Goal: Task Accomplishment & Management: Use online tool/utility

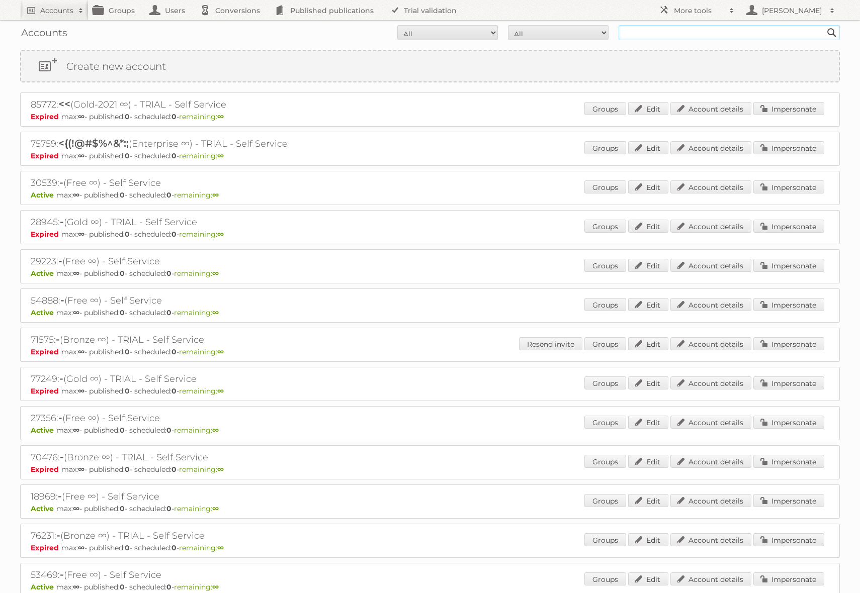
click at [643, 34] on input "text" at bounding box center [728, 32] width 221 height 15
type input "danielius@publitas"
click at [824, 25] on input "Search" at bounding box center [831, 32] width 15 height 15
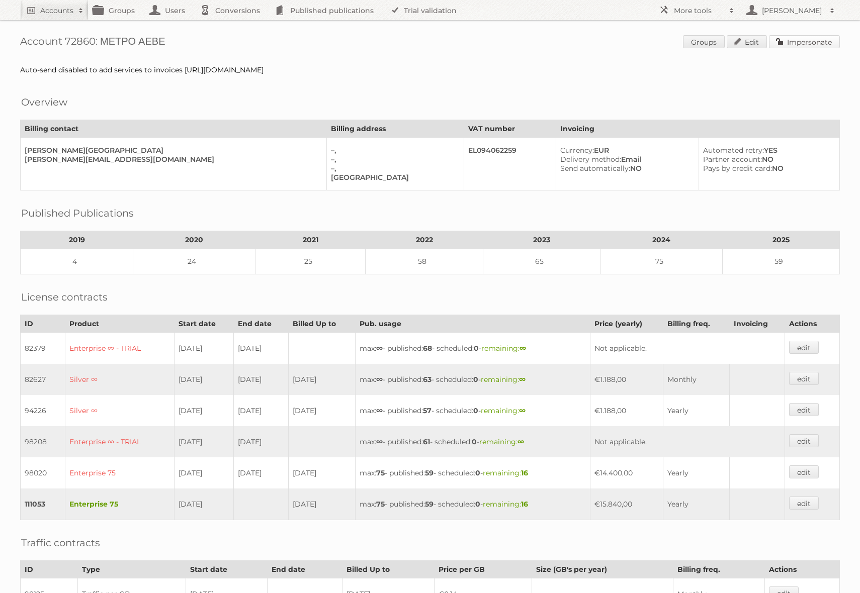
click at [798, 46] on link "Impersonate" at bounding box center [804, 41] width 71 height 13
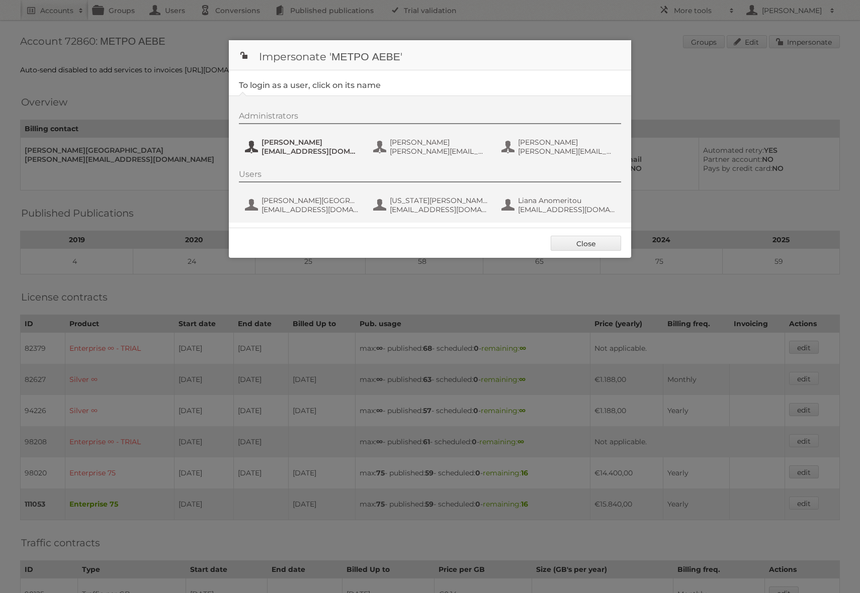
click at [295, 149] on span "P.Zotou@metro.com.gr" at bounding box center [310, 151] width 98 height 9
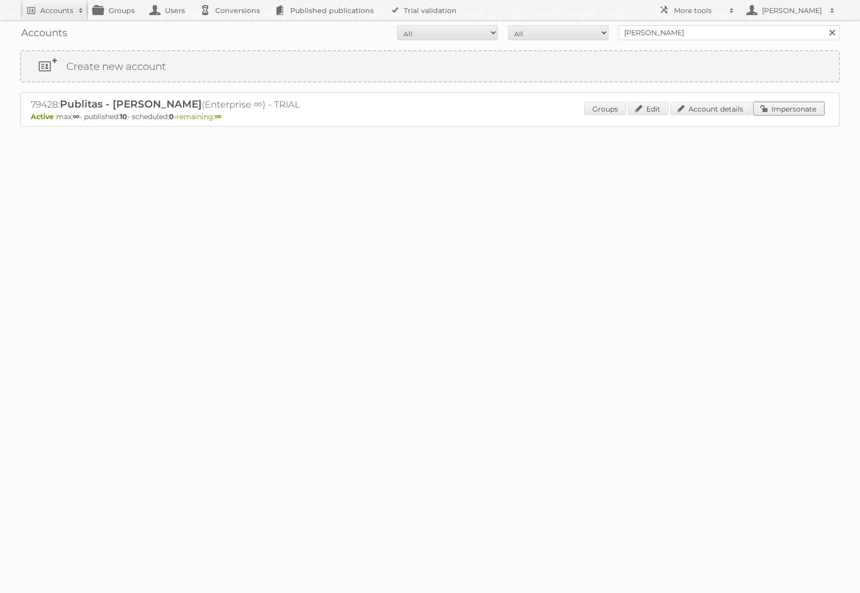
click at [777, 112] on link "Impersonate" at bounding box center [788, 108] width 71 height 13
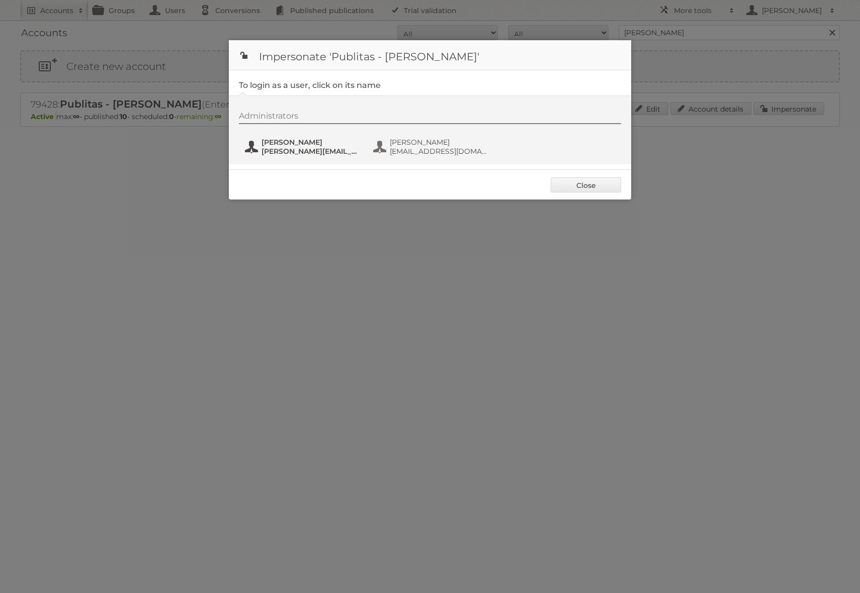
click at [339, 144] on span "[PERSON_NAME]" at bounding box center [310, 142] width 98 height 9
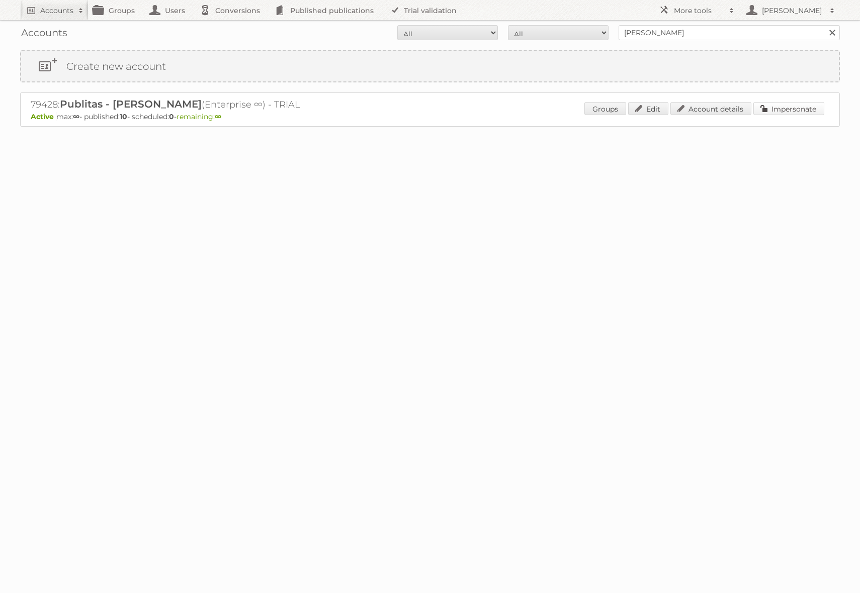
click at [776, 108] on link "Impersonate" at bounding box center [788, 108] width 71 height 13
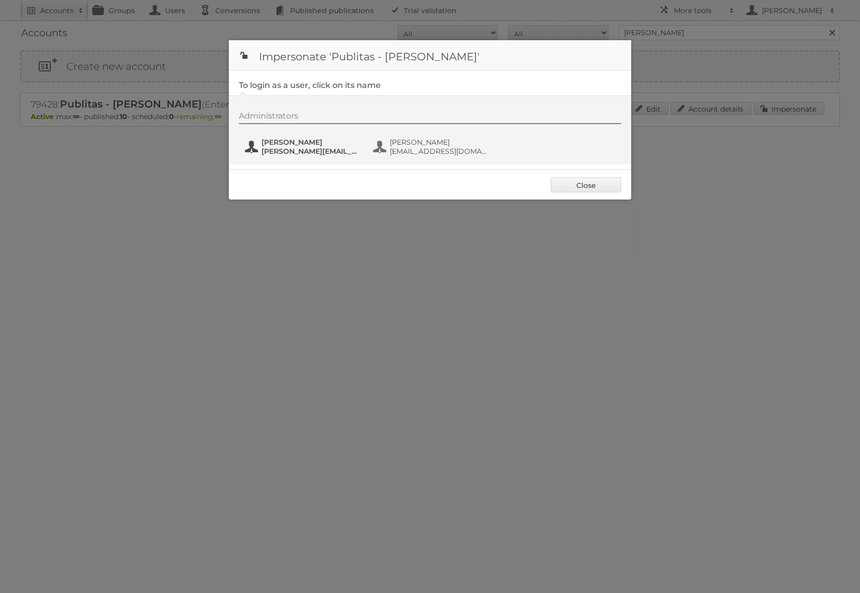
click at [325, 152] on span "danielius@publitas.com" at bounding box center [310, 151] width 98 height 9
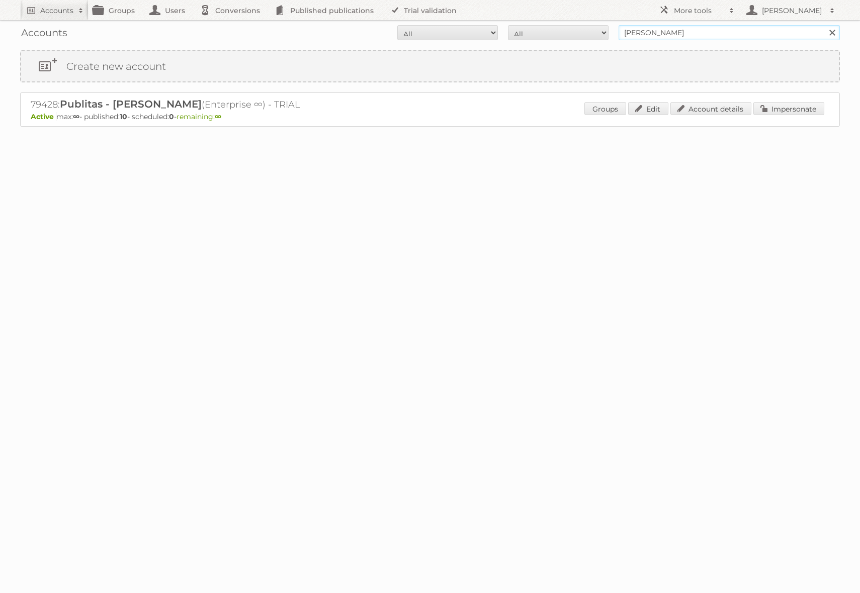
click at [662, 28] on input "danielius@publitas" at bounding box center [728, 32] width 221 height 15
type input "REWE International Dienstleistungs GmbH"
click at [824, 25] on input "Search" at bounding box center [831, 32] width 15 height 15
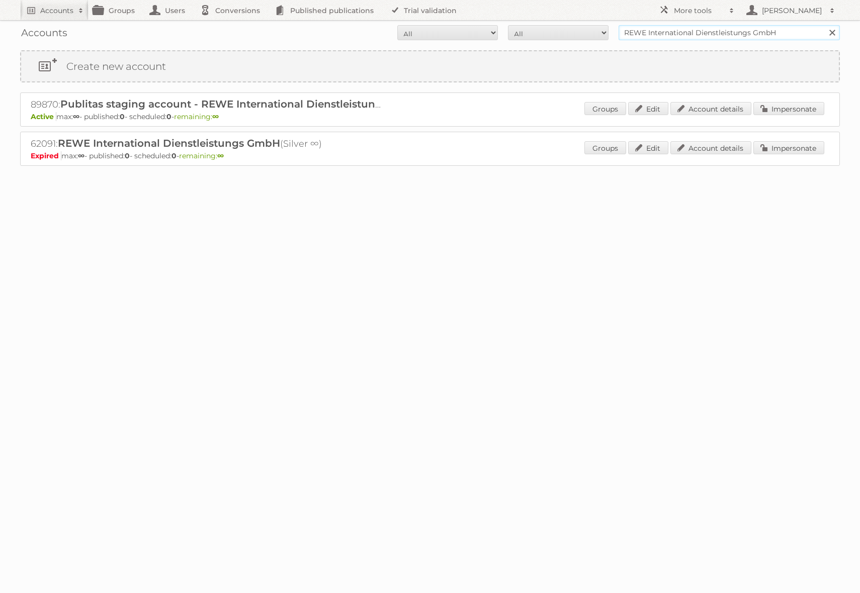
click at [675, 30] on input "REWE International Dienstleistungs GmbH" at bounding box center [728, 32] width 221 height 15
type input "@rewe"
click at [824, 25] on input "Search" at bounding box center [831, 32] width 15 height 15
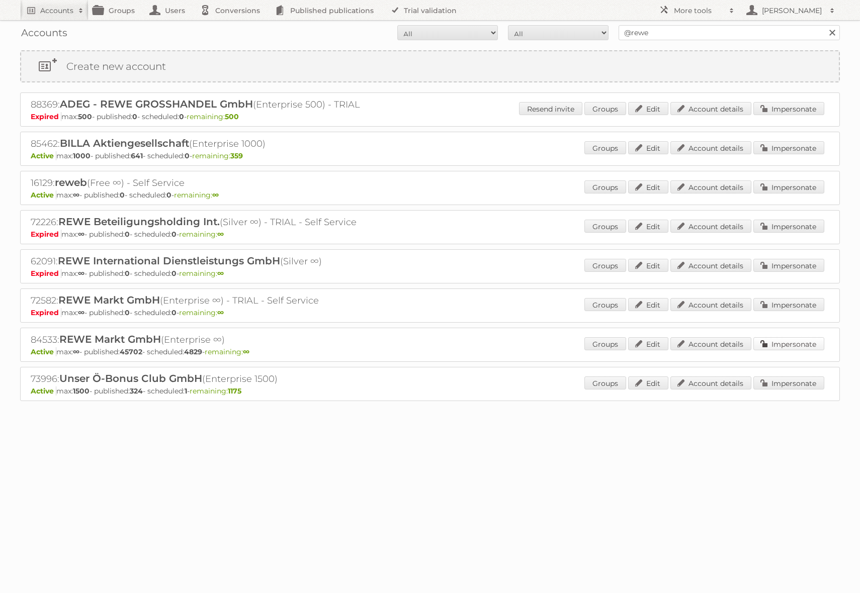
click at [766, 343] on link "Impersonate" at bounding box center [788, 343] width 71 height 13
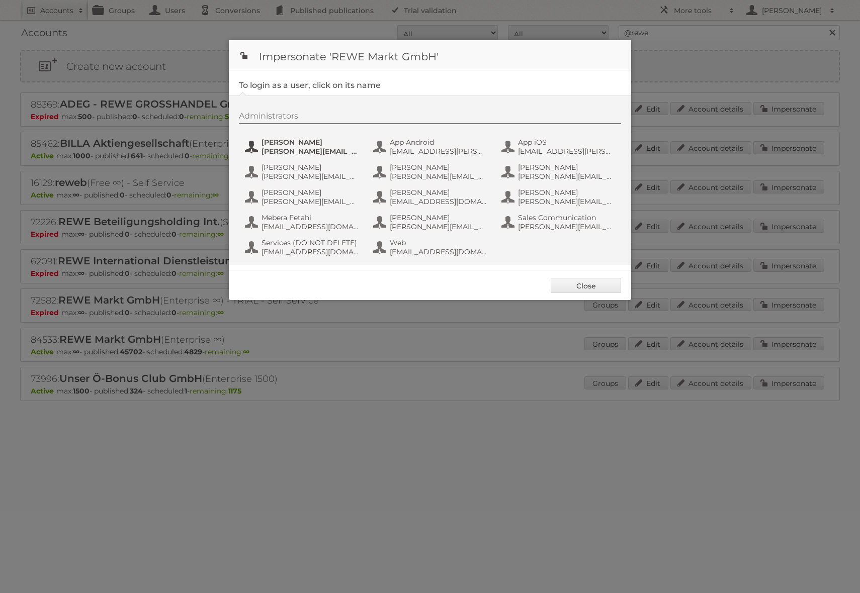
click at [337, 149] on span "alexandra.ramroth-bell@rewe-group.com" at bounding box center [310, 151] width 98 height 9
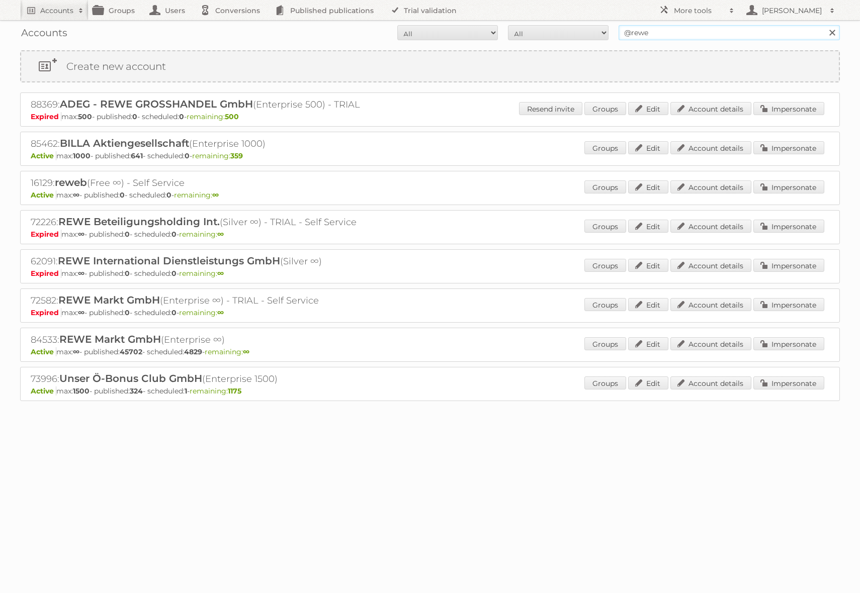
click at [650, 33] on input "@rewe" at bounding box center [728, 32] width 221 height 15
type input "ICT edeka"
click at [824, 25] on input "Search" at bounding box center [831, 32] width 15 height 15
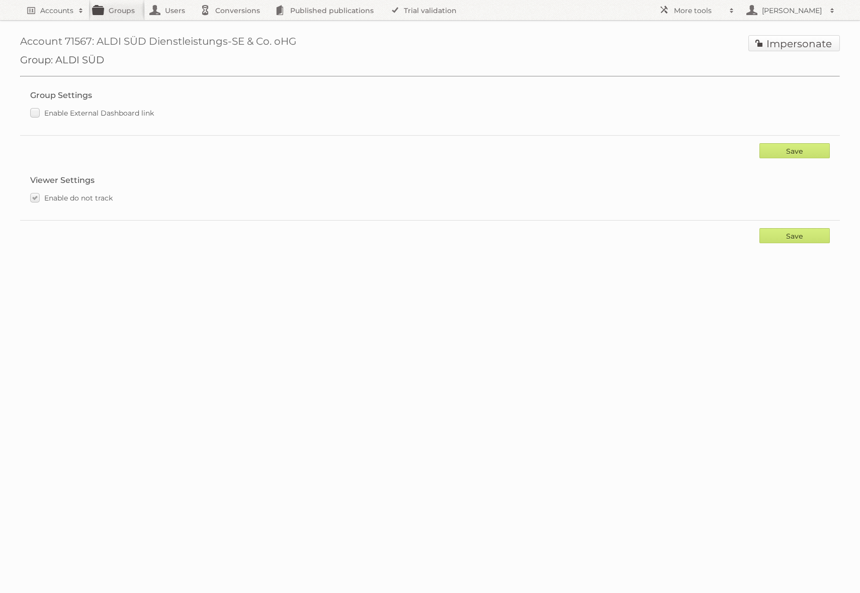
click at [768, 50] on link "Impersonate" at bounding box center [793, 43] width 91 height 16
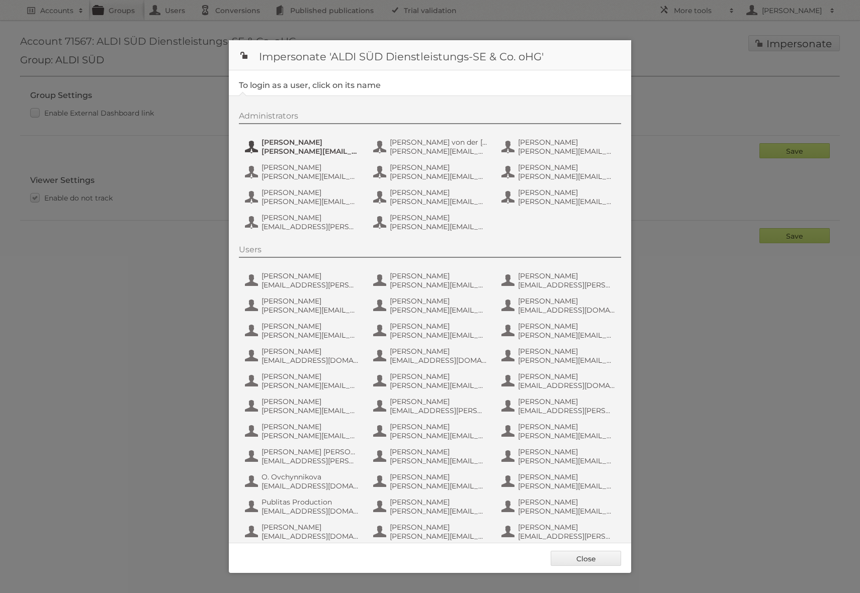
click at [301, 141] on span "[PERSON_NAME]" at bounding box center [310, 142] width 98 height 9
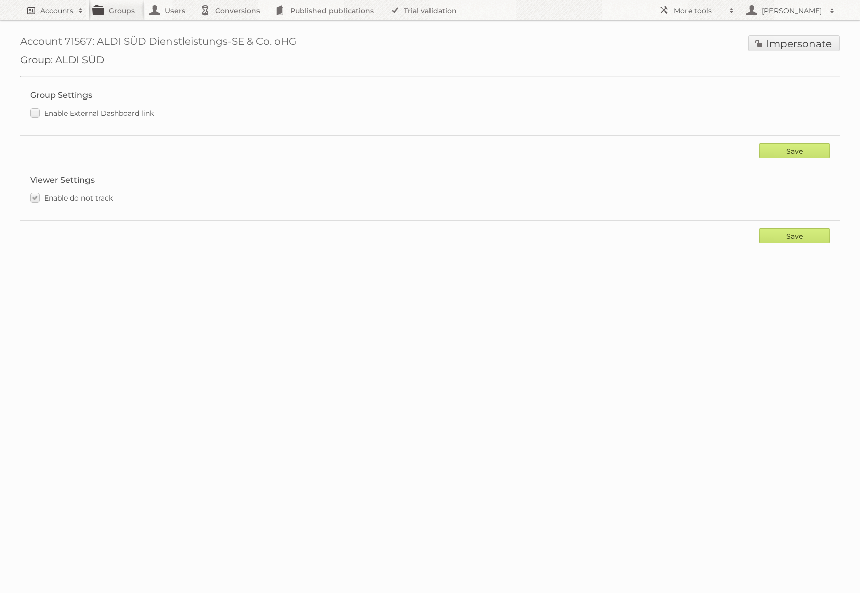
click at [54, 10] on h2 "Accounts" at bounding box center [56, 11] width 33 height 10
type input"] "tfg media"
click at [232, 26] on input "Search" at bounding box center [239, 33] width 15 height 15
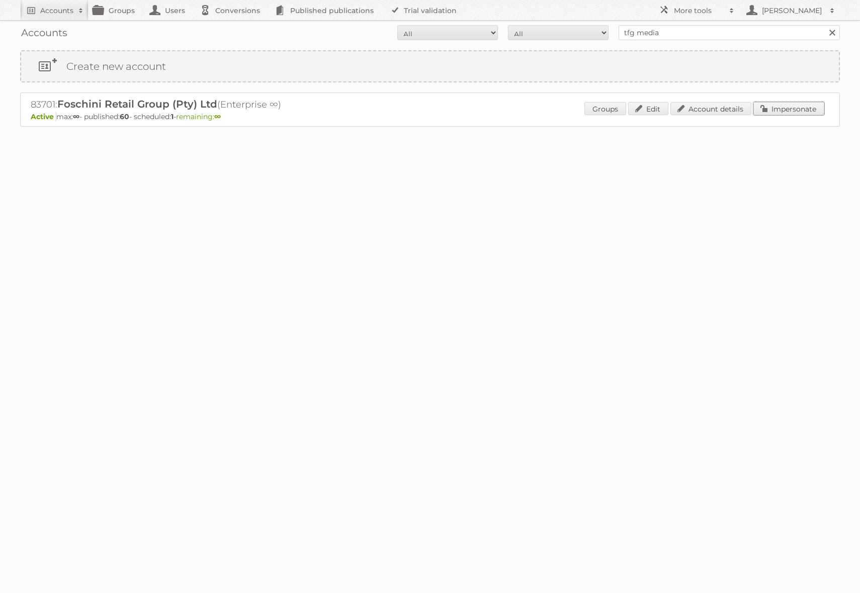
click at [786, 110] on link "Impersonate" at bounding box center [788, 108] width 71 height 13
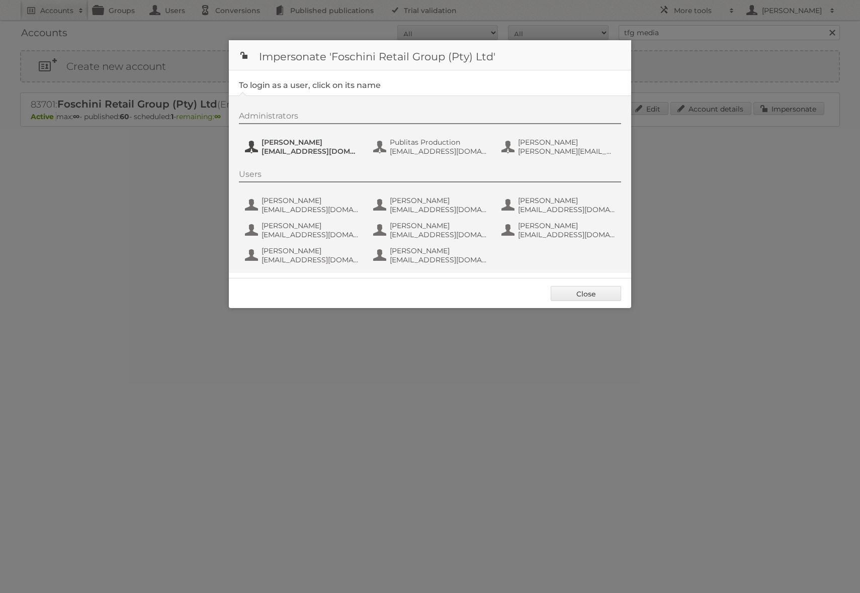
click at [301, 145] on span "[PERSON_NAME]" at bounding box center [310, 142] width 98 height 9
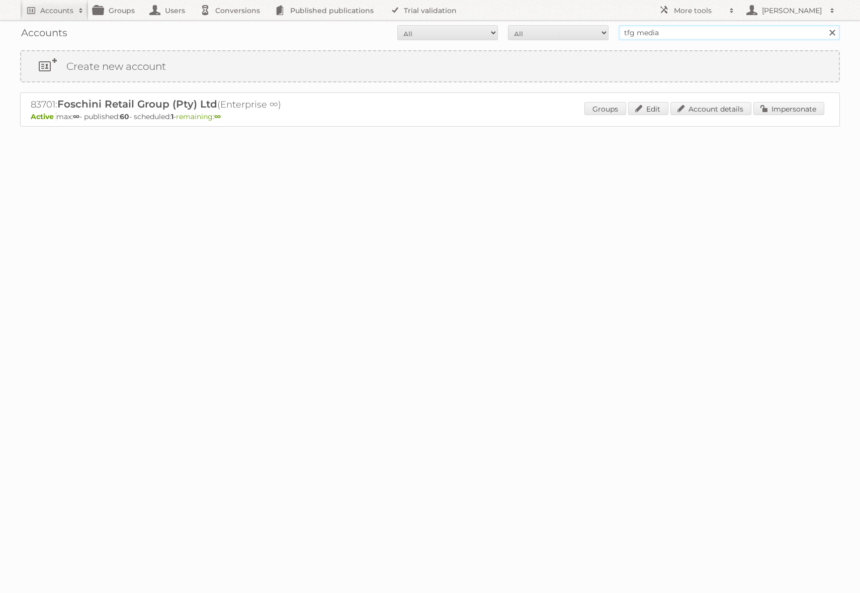
click at [652, 27] on input "tfg media" at bounding box center [728, 32] width 221 height 15
type input "Action Service & Distributie B.V."
click at [824, 25] on input "Search" at bounding box center [831, 32] width 15 height 15
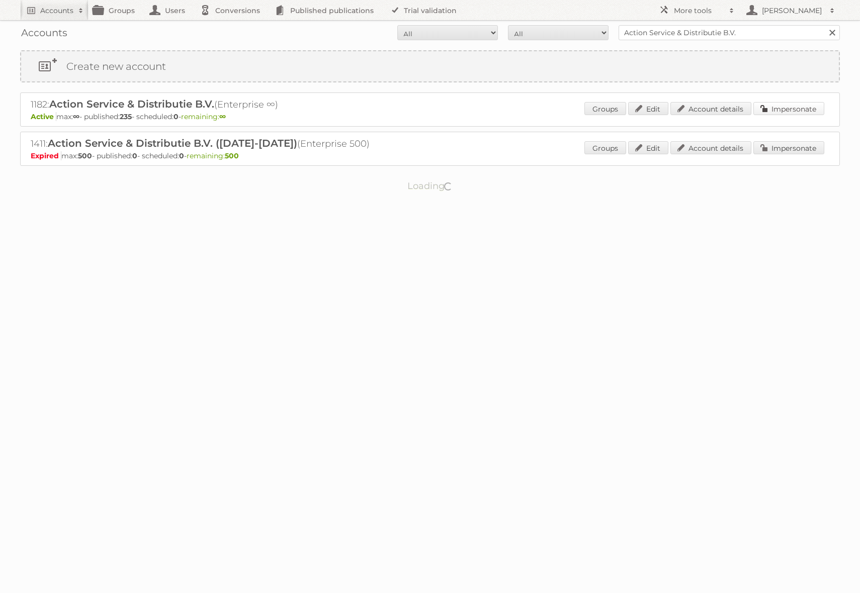
click at [794, 109] on link "Impersonate" at bounding box center [788, 108] width 71 height 13
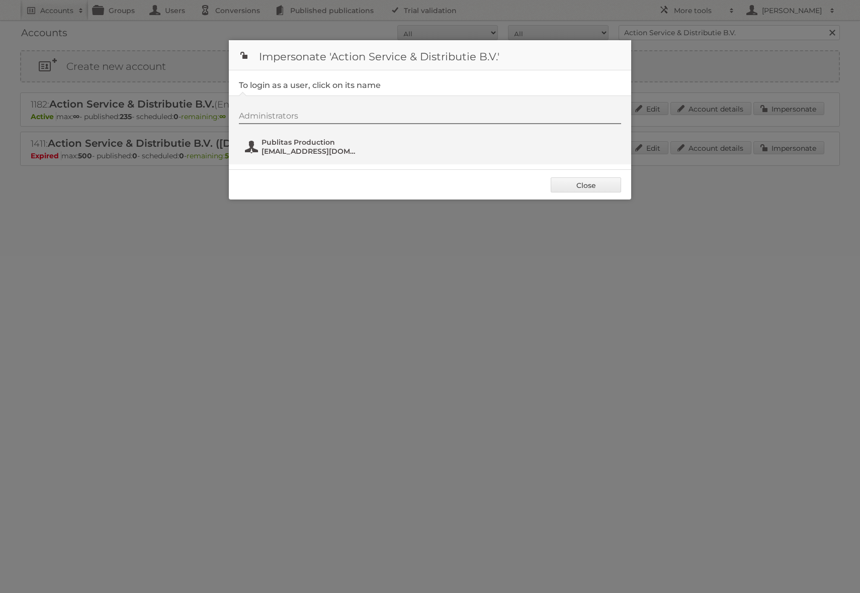
click at [314, 147] on span "fs+action@publitas.com" at bounding box center [310, 151] width 98 height 9
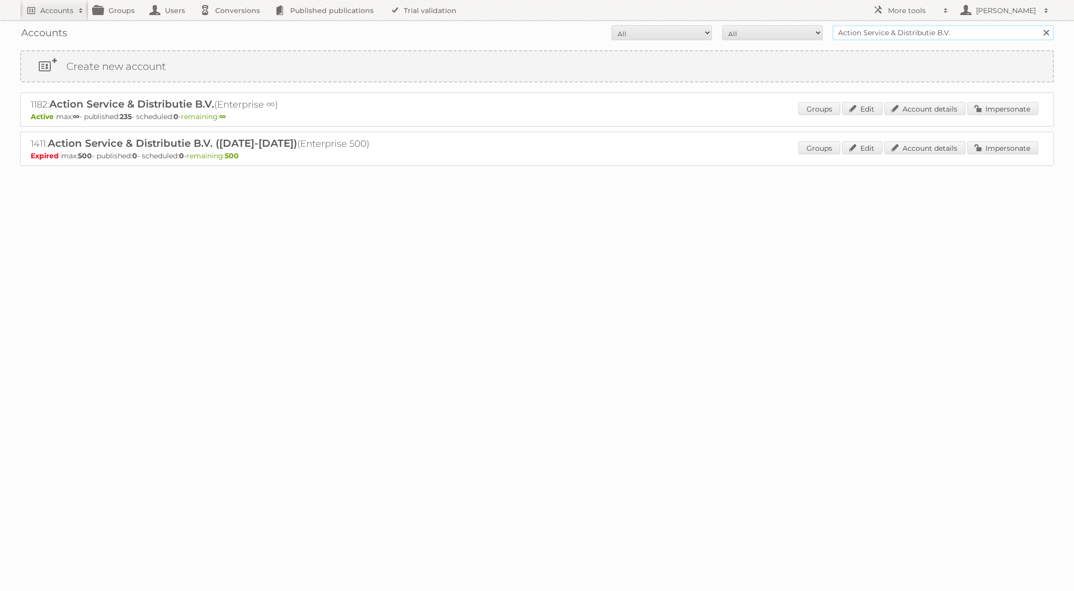
click at [875, 40] on input "Action Service & Distributie B.V." at bounding box center [943, 32] width 221 height 15
type input "edeka ict"
click at [1038, 25] on input "Search" at bounding box center [1045, 32] width 15 height 15
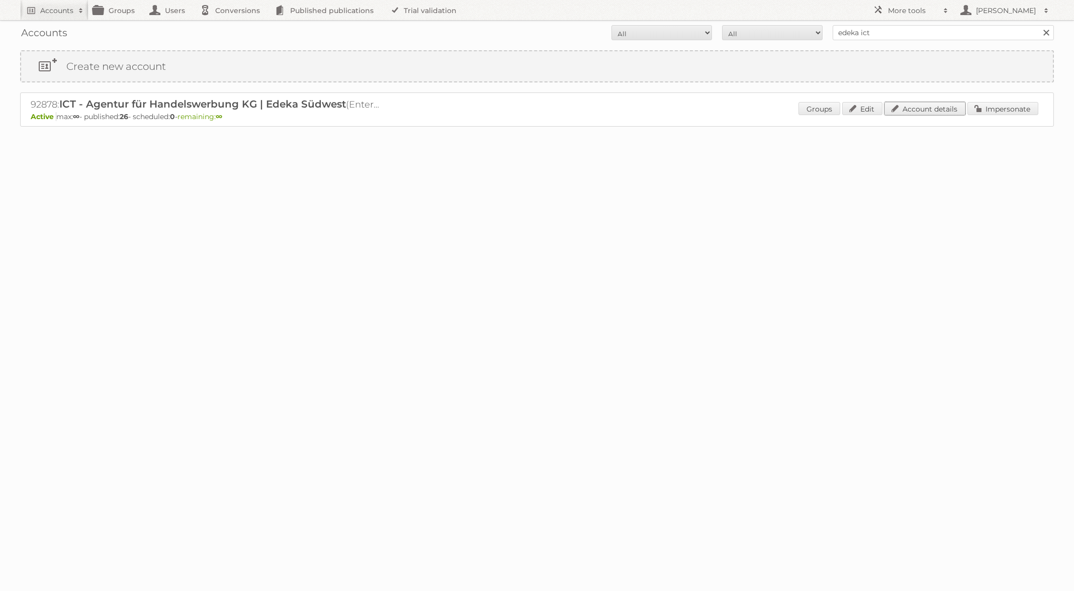
click at [925, 110] on link "Account details" at bounding box center [924, 108] width 81 height 13
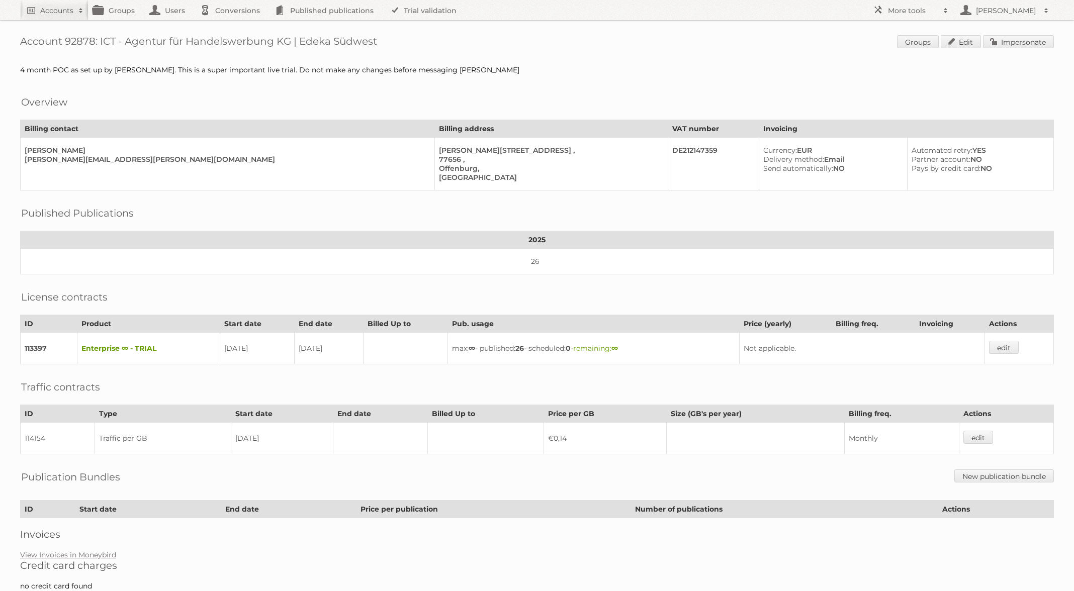
drag, startPoint x: 386, startPoint y: 46, endPoint x: 22, endPoint y: 36, distance: 364.1
click at [22, 36] on h1 "Account 92878: ICT - Agentur für Handelswerbung KG | Edeka Südwest Groups Edit …" at bounding box center [537, 42] width 1034 height 15
copy h1 "Account 92878: ICT - Agentur für Handelswerbung KG | Edeka Südwest"
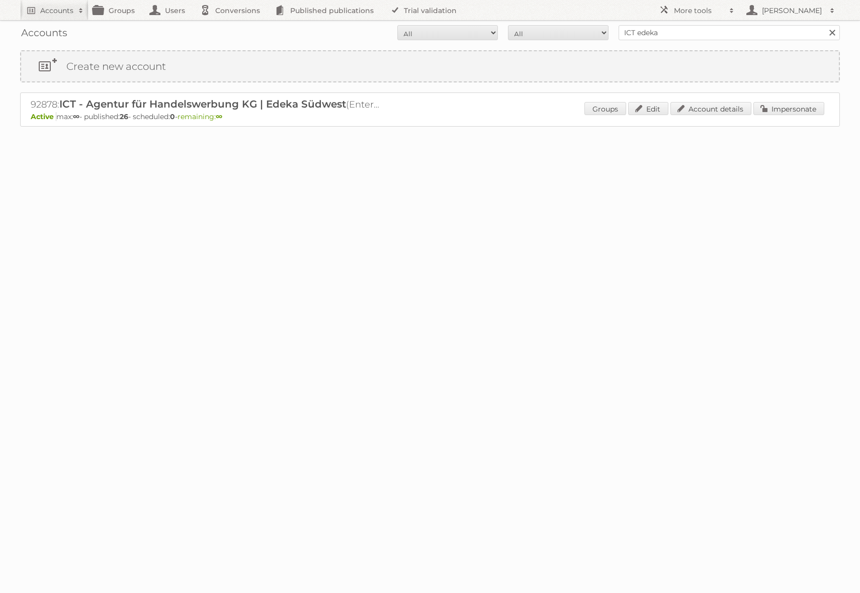
click at [680, 28] on input "ICT edeka" at bounding box center [728, 32] width 221 height 15
type input "Action Service & Distributie B.V."
click at [824, 25] on input "Search" at bounding box center [831, 32] width 15 height 15
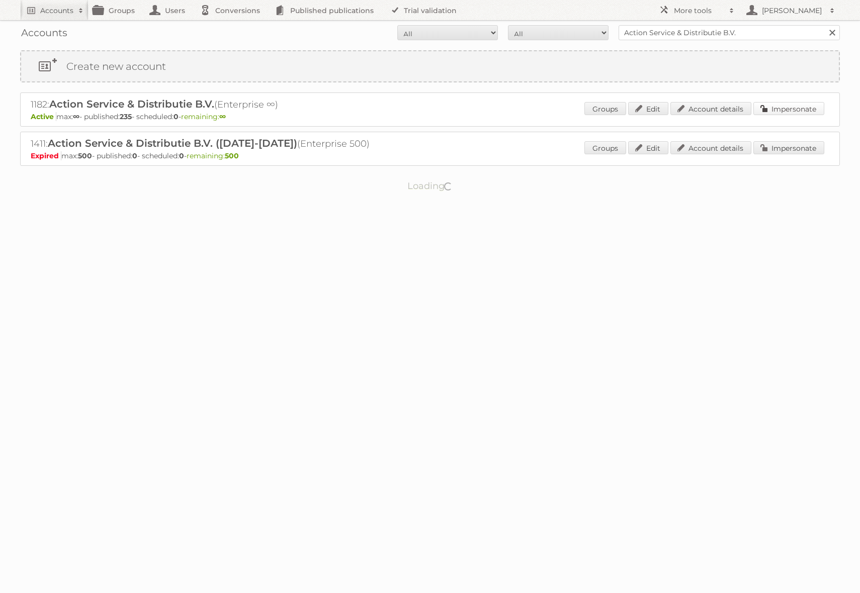
click at [775, 109] on link "Impersonate" at bounding box center [788, 108] width 71 height 13
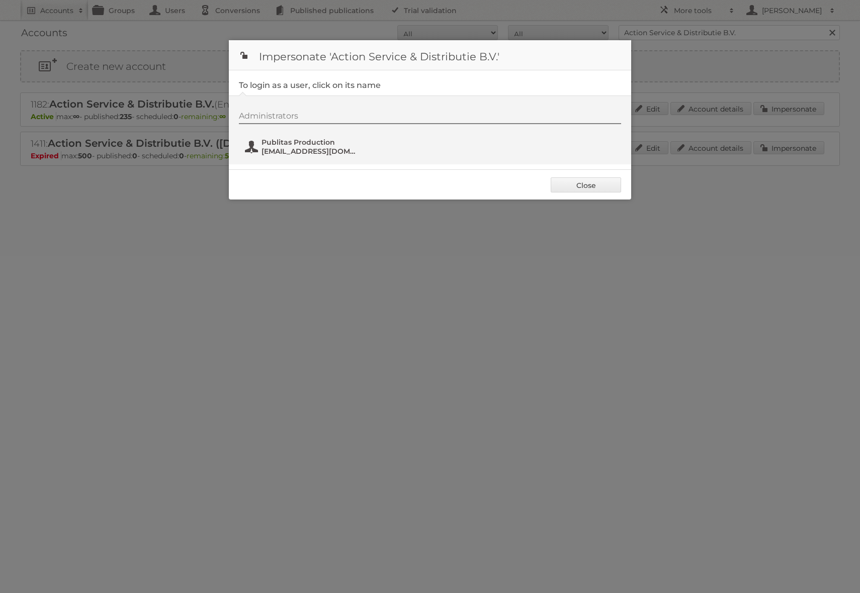
click at [284, 152] on span "[EMAIL_ADDRESS][DOMAIN_NAME]" at bounding box center [310, 151] width 98 height 9
